Goal: Information Seeking & Learning: Learn about a topic

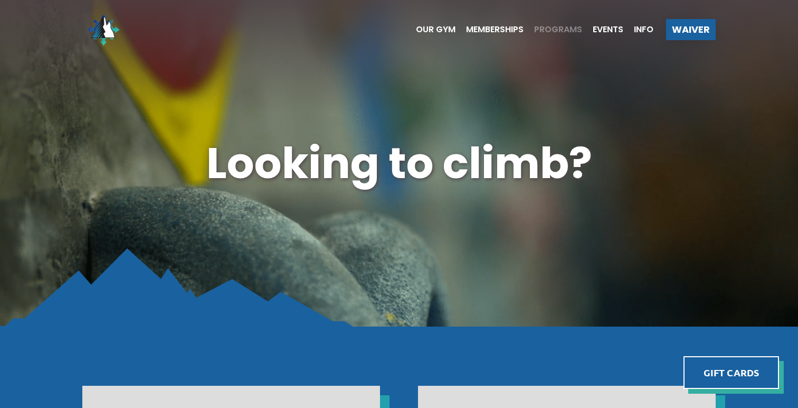
click at [543, 25] on span "Programs" at bounding box center [558, 29] width 48 height 8
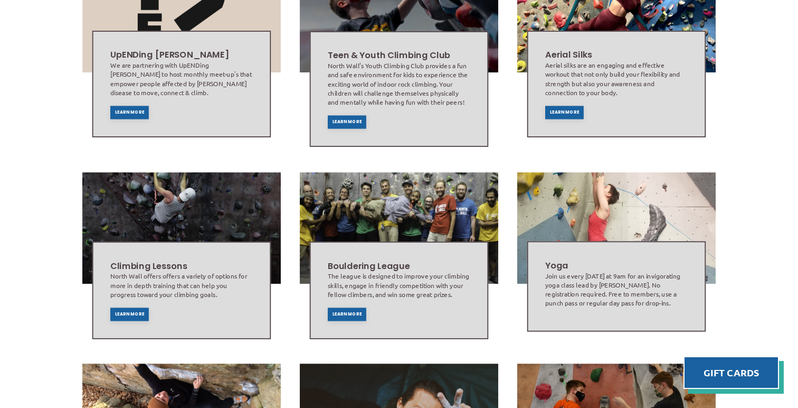
scroll to position [330, 0]
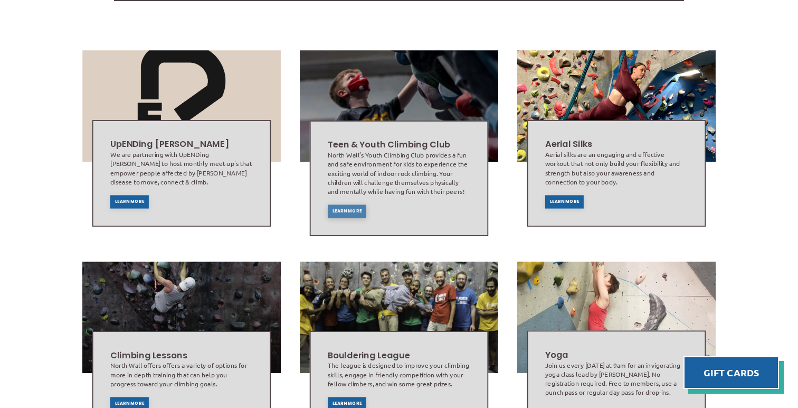
click at [359, 209] on span "Learn More" at bounding box center [348, 211] width 30 height 4
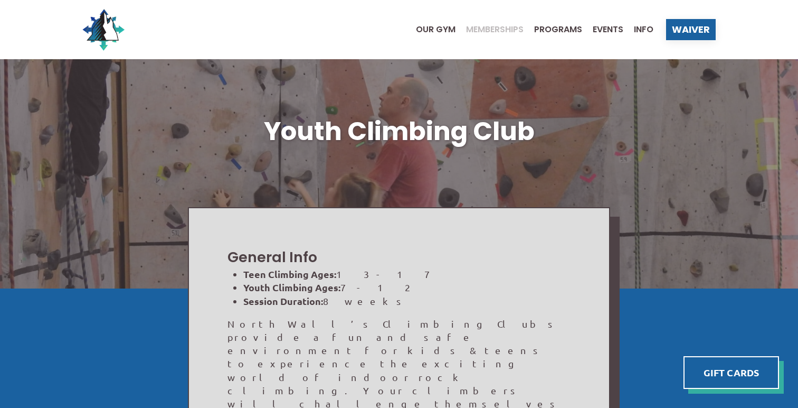
click at [494, 32] on span "Memberships" at bounding box center [495, 29] width 58 height 8
